Goal: Find specific page/section: Find specific page/section

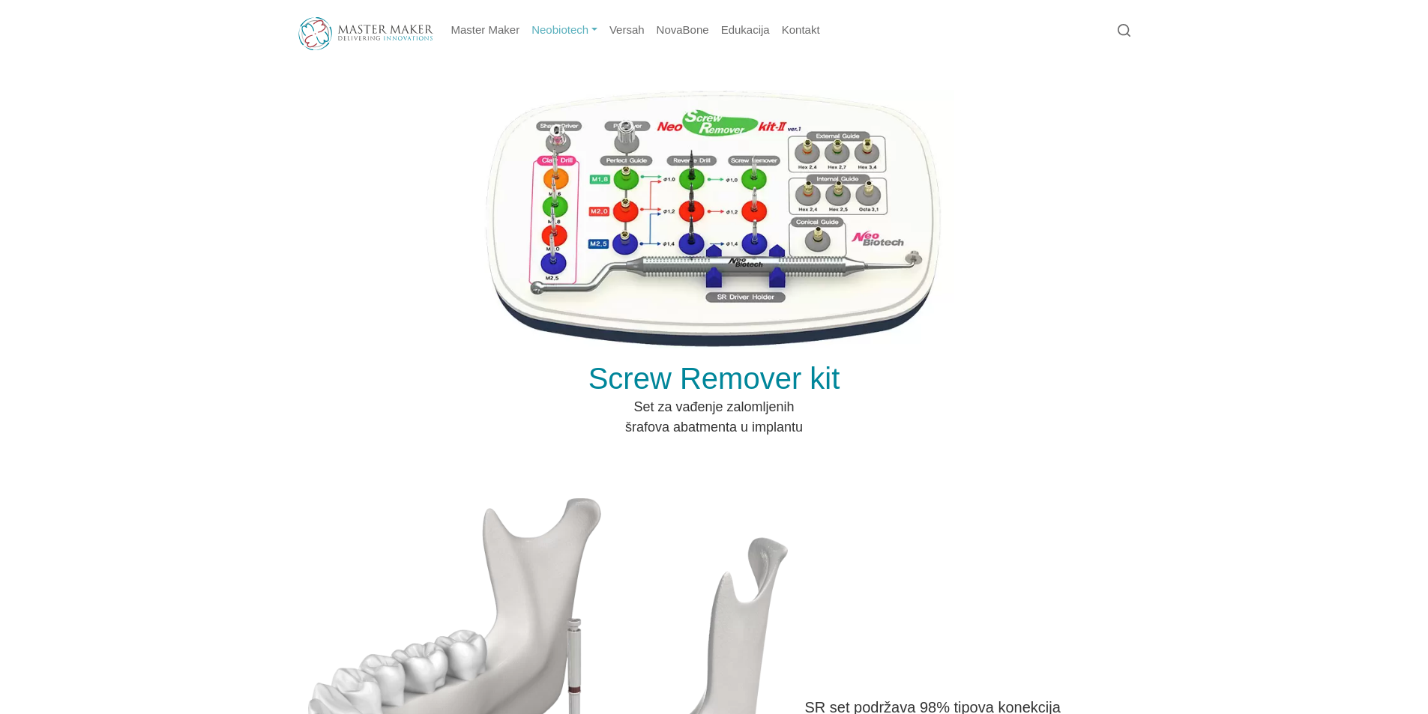
scroll to position [600, 0]
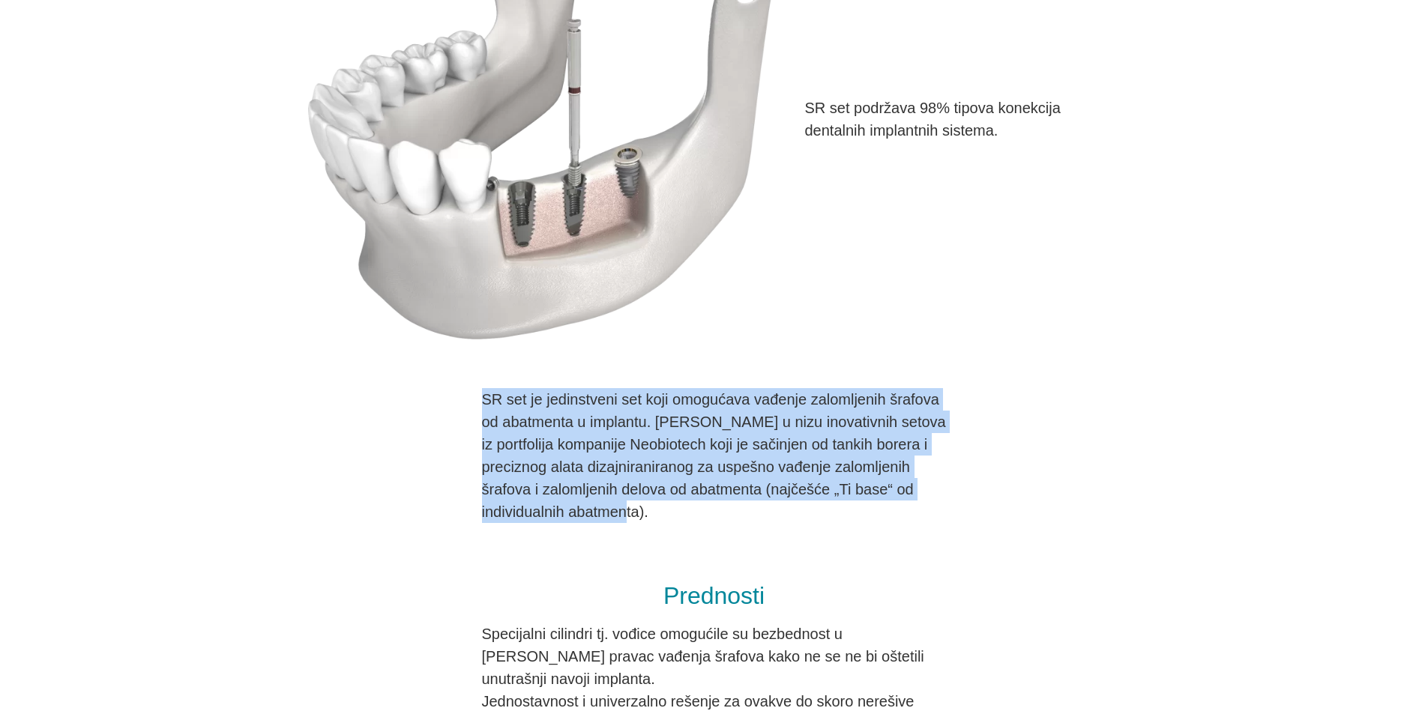
drag, startPoint x: 675, startPoint y: 523, endPoint x: 480, endPoint y: 390, distance: 236.2
click at [480, 390] on div "SR set je jedinstveni set koji omogućava vađenje zalomljenih šrafova od abatmen…" at bounding box center [714, 455] width 817 height 135
copy p "SR set je jedinstveni set koji omogućava vađenje zalomljenih šrafova od abatmen…"
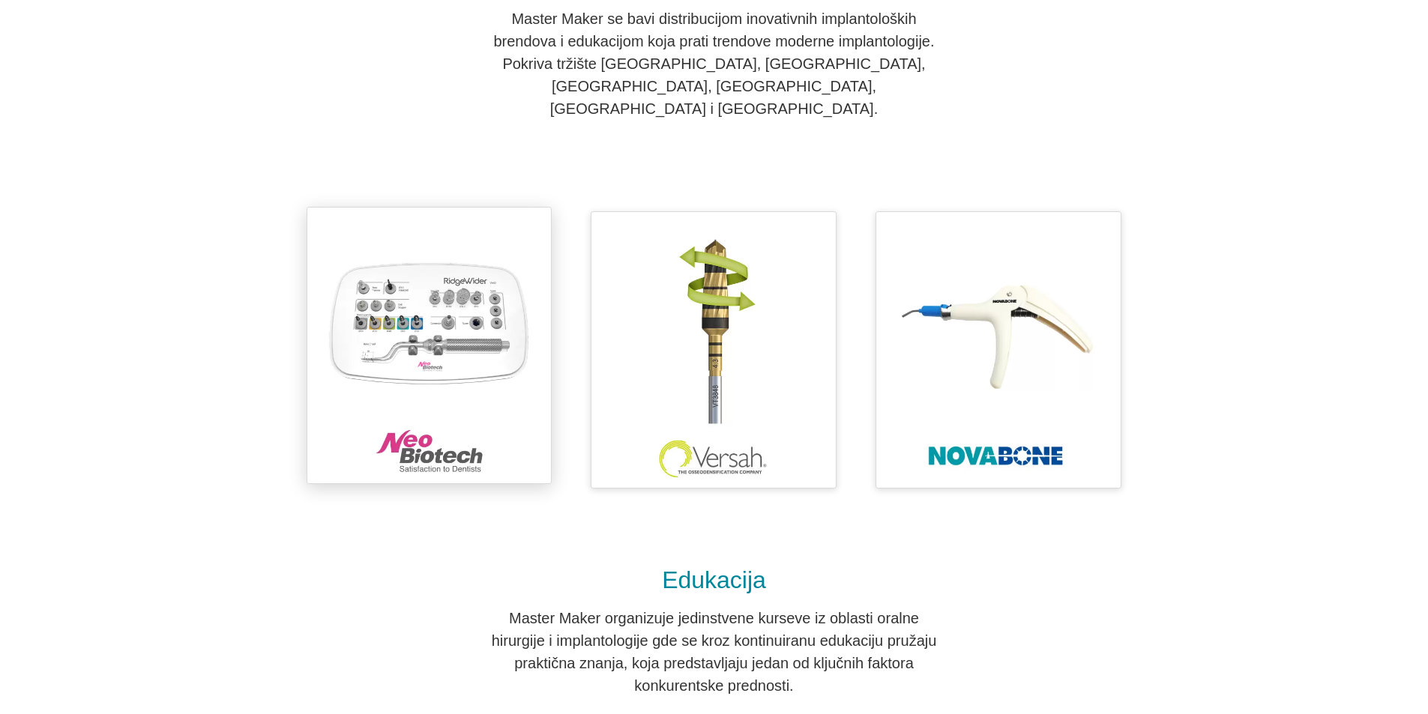
scroll to position [525, 0]
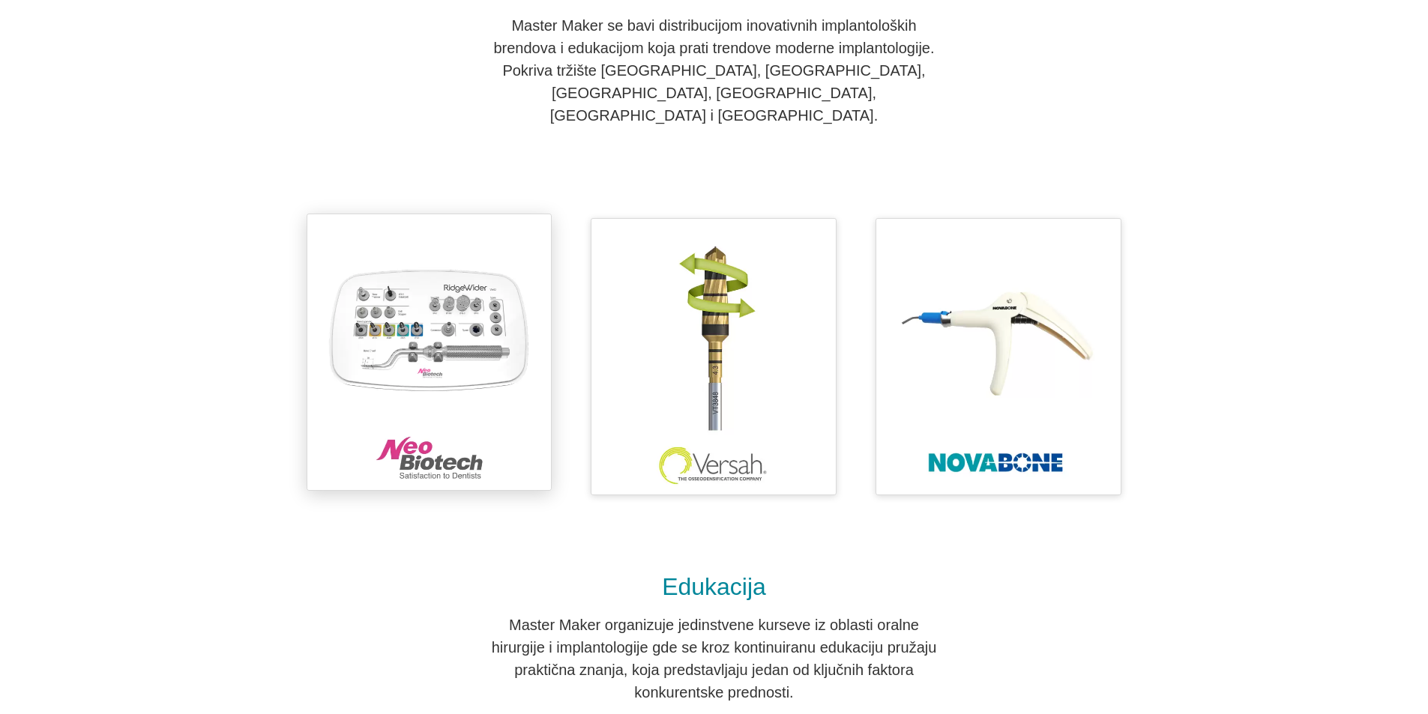
click at [428, 307] on img at bounding box center [429, 352] width 229 height 261
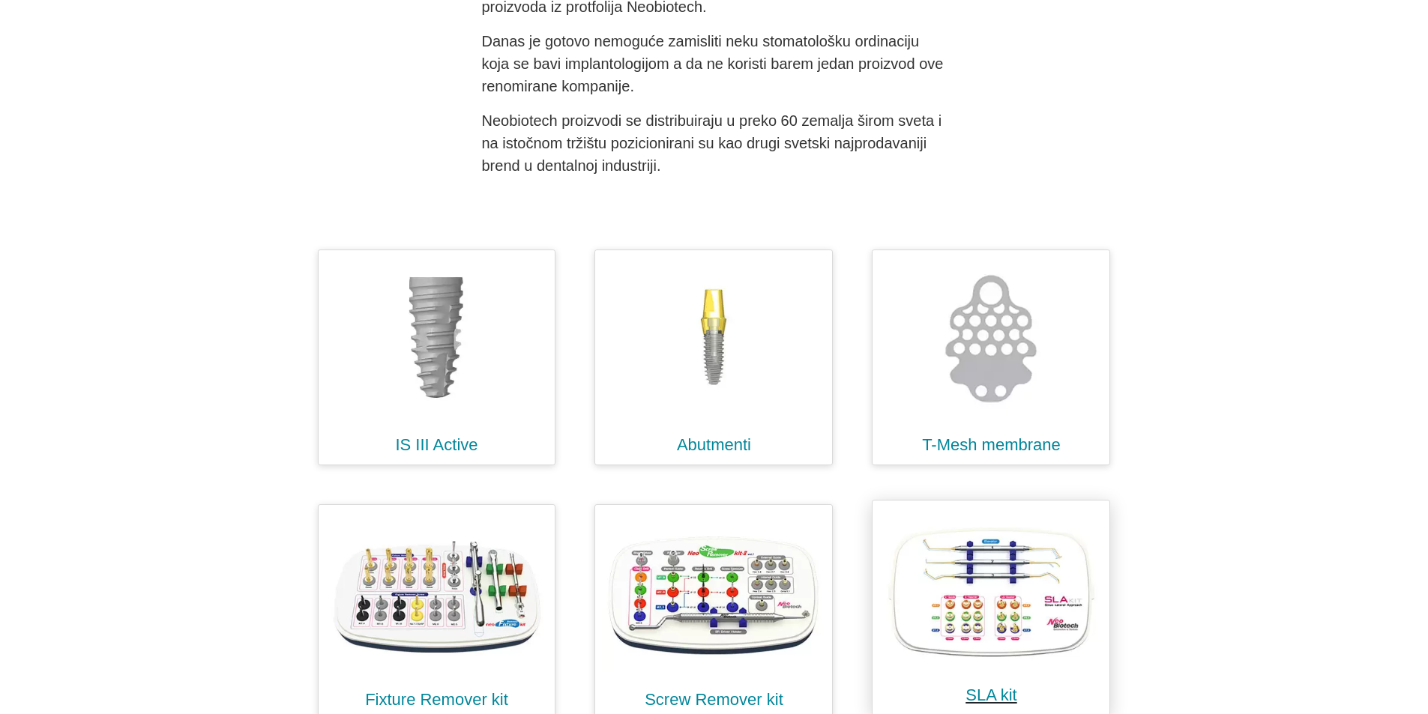
scroll to position [668, 0]
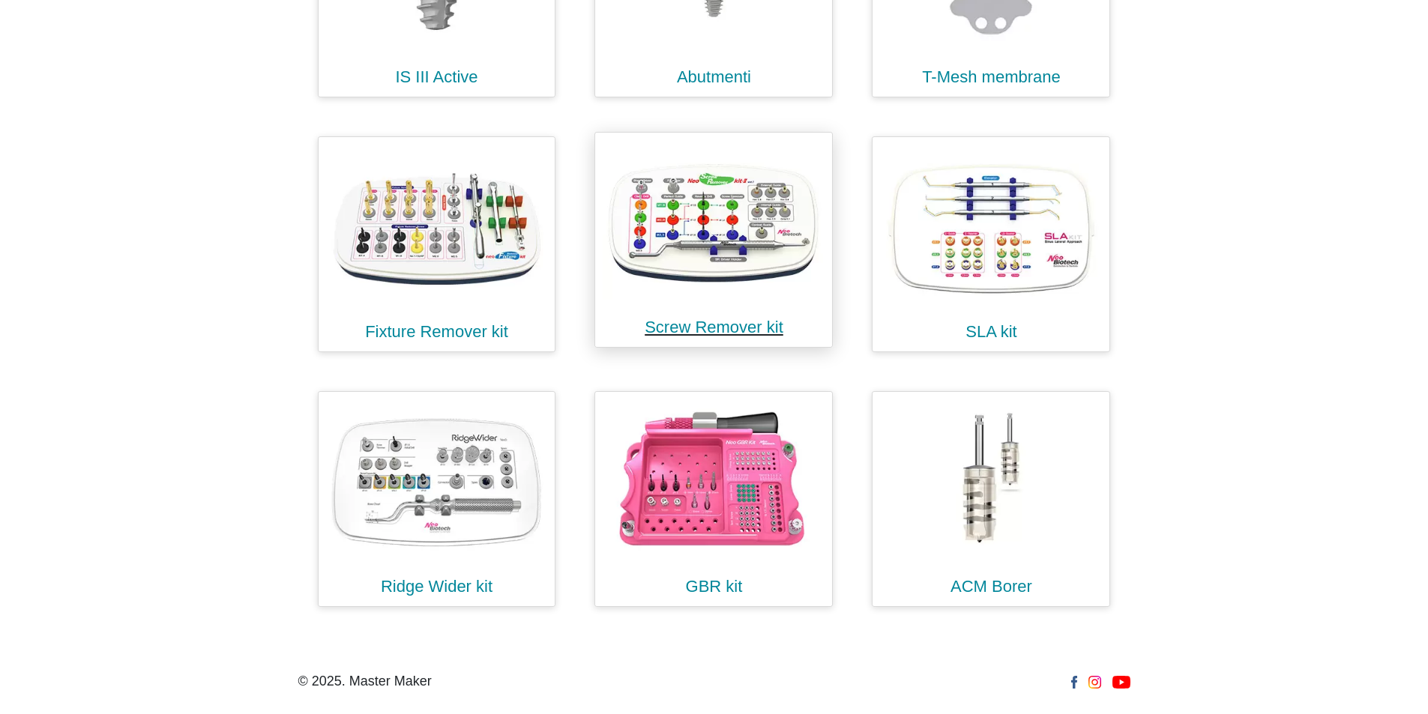
click at [707, 327] on link "Screw Remover kit" at bounding box center [714, 327] width 139 height 19
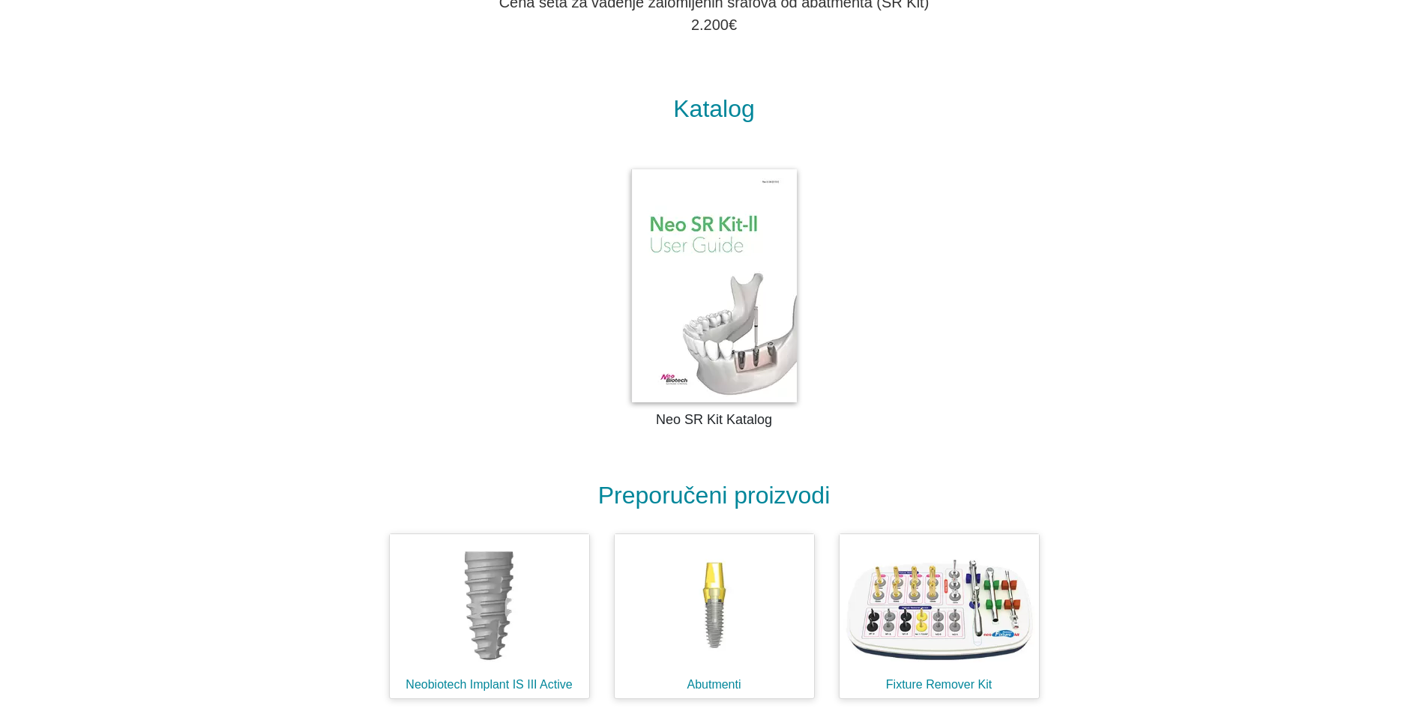
scroll to position [2024, 0]
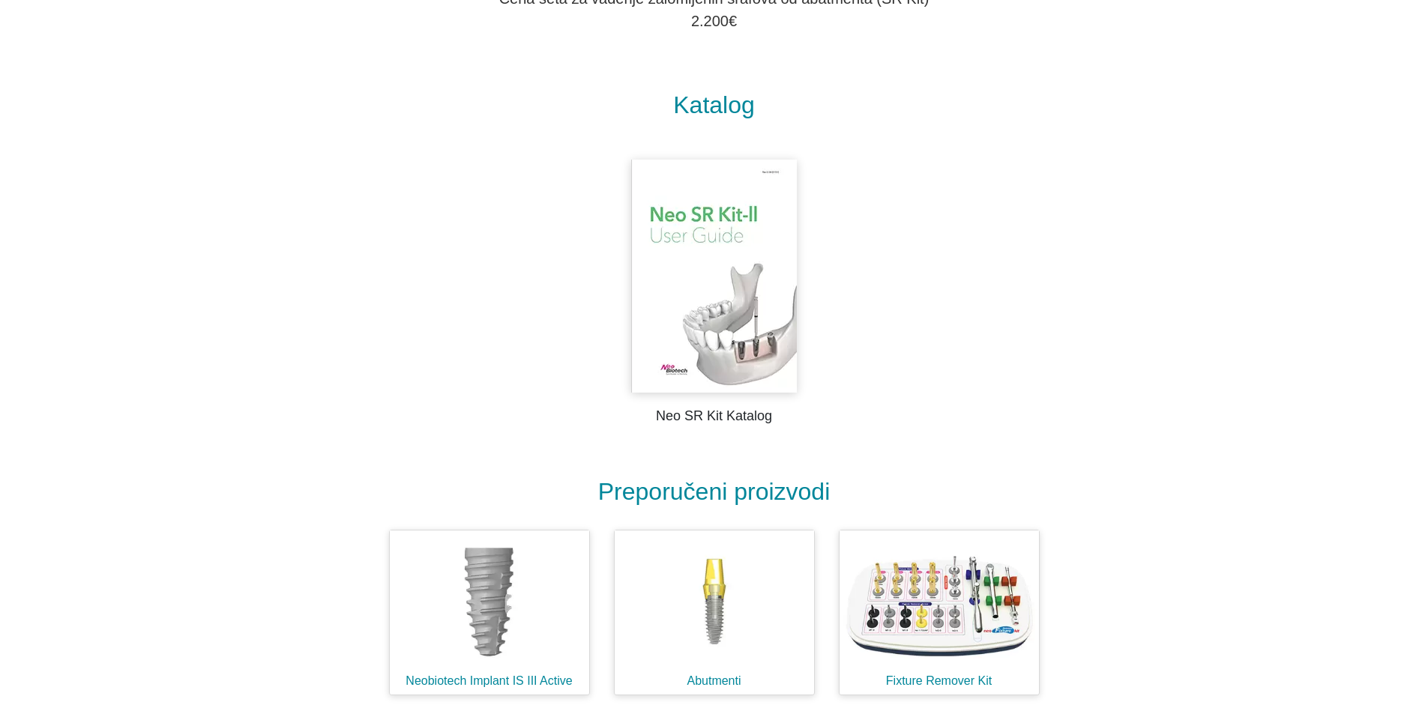
click at [718, 271] on img at bounding box center [714, 276] width 166 height 233
